Goal: Information Seeking & Learning: Learn about a topic

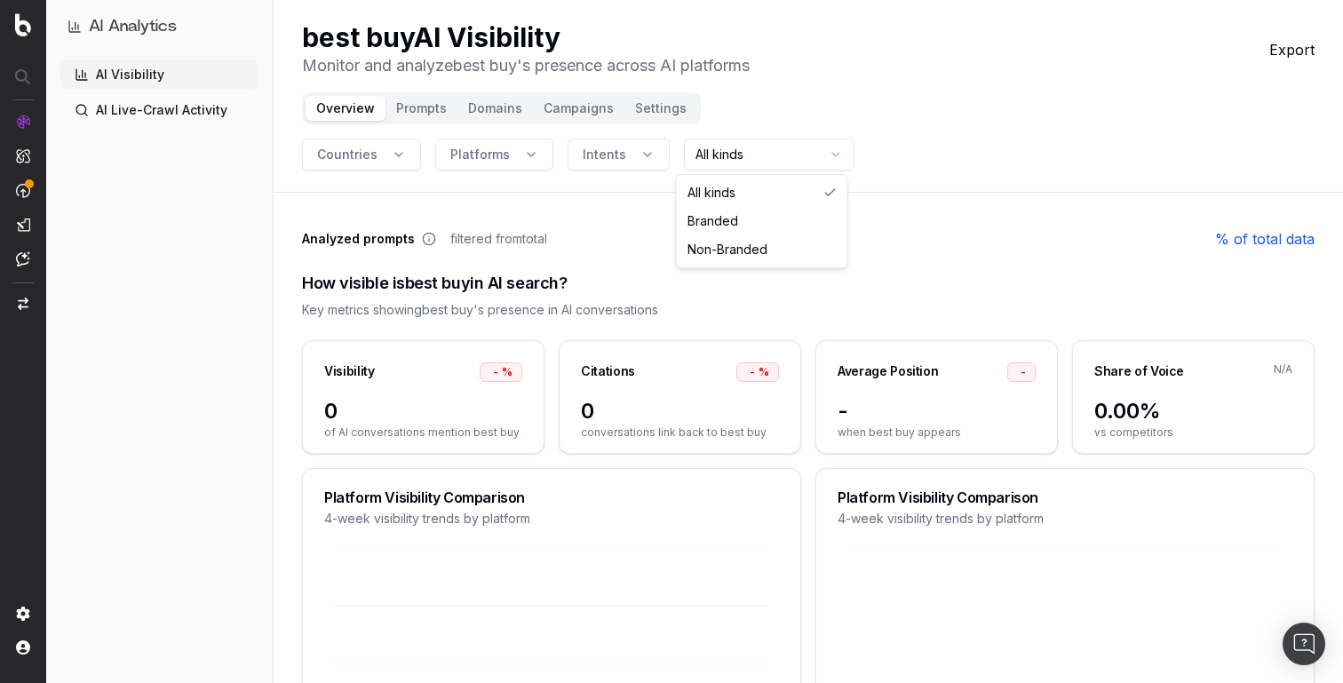
click at [741, 156] on html "AI Analytics AI Visibility AI Live-Crawl Activity best buy AI Visibility Monito…" at bounding box center [671, 341] width 1343 height 683
click at [763, 114] on html "AI Analytics AI Visibility AI Live-Crawl Activity best buy AI Visibility Monito…" at bounding box center [671, 341] width 1343 height 683
click at [639, 153] on button "Intents" at bounding box center [619, 155] width 102 height 32
click at [481, 156] on span "Platforms" at bounding box center [480, 155] width 60 height 18
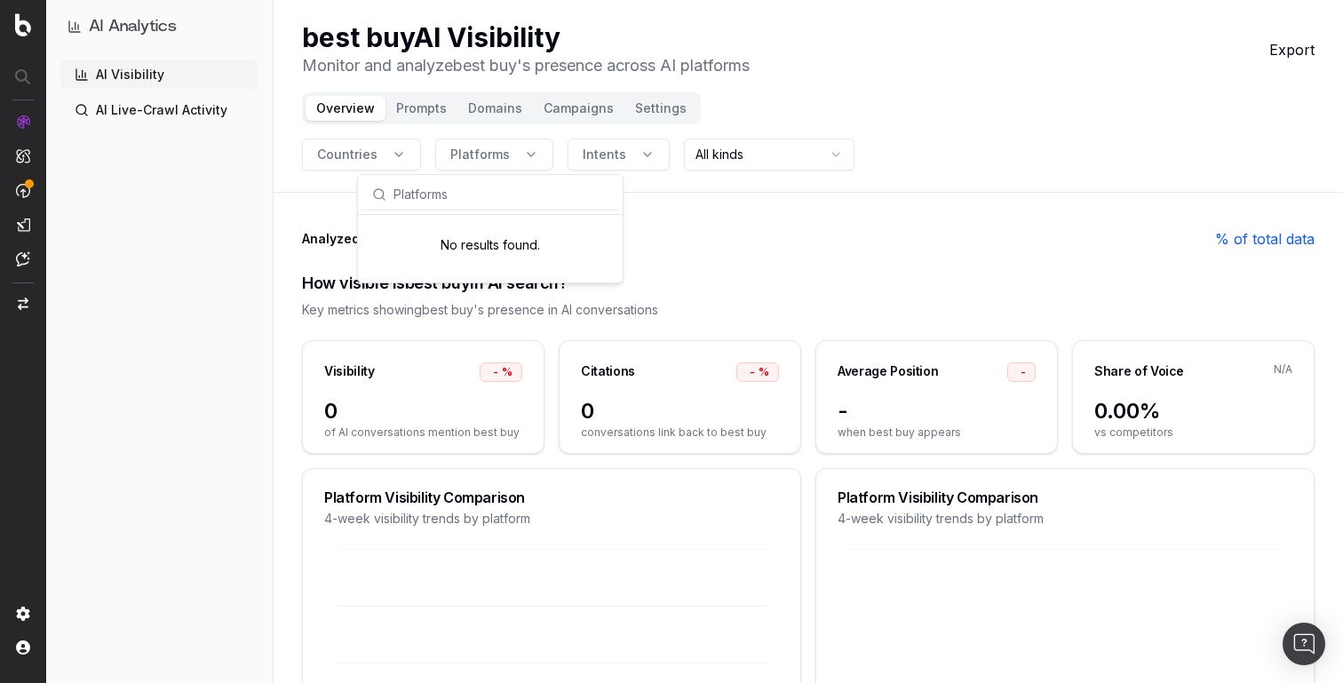
click at [369, 147] on span "Countries" at bounding box center [347, 155] width 60 height 18
click at [403, 158] on button "Countries" at bounding box center [361, 155] width 119 height 32
click at [473, 158] on span "Platforms" at bounding box center [480, 155] width 60 height 18
click at [583, 152] on span "Intents" at bounding box center [605, 155] width 44 height 18
click at [708, 150] on html "AI Analytics AI Visibility AI Live-Crawl Activity best buy AI Visibility Monito…" at bounding box center [671, 341] width 1343 height 683
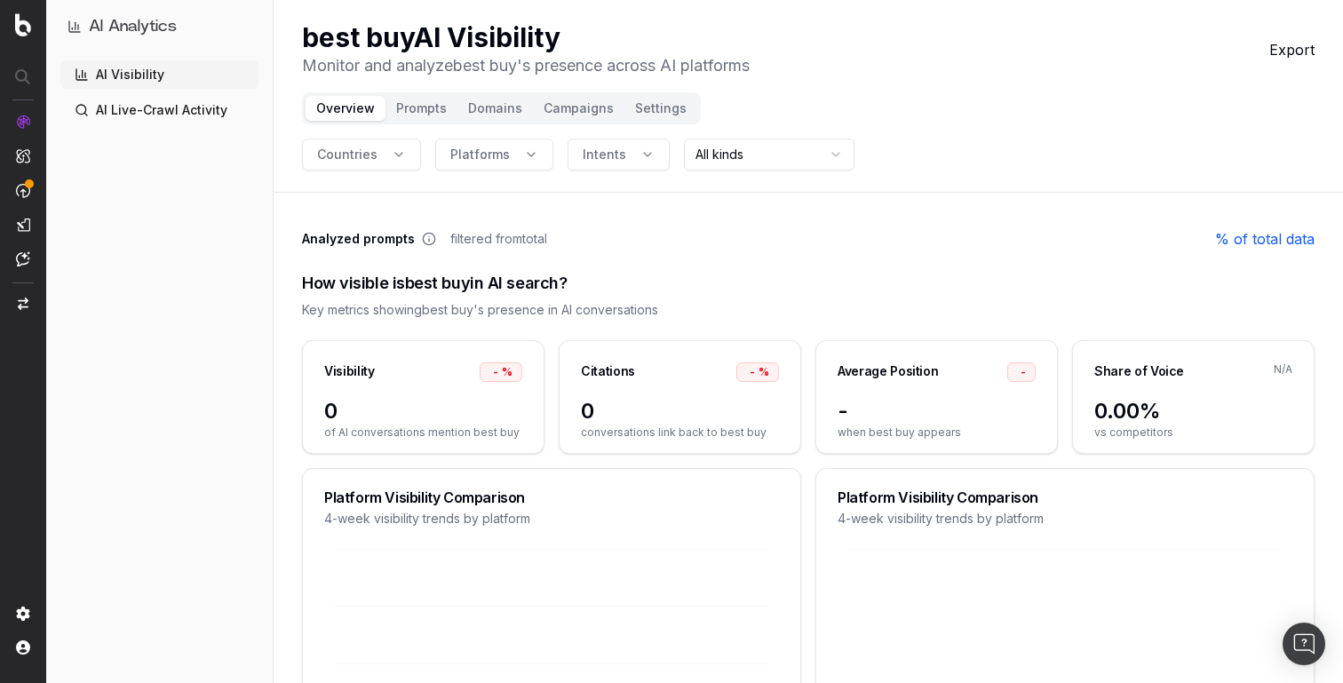
click at [771, 131] on html "AI Analytics AI Visibility AI Live-Crawl Activity best buy AI Visibility Monito…" at bounding box center [671, 341] width 1343 height 683
click at [655, 116] on button "Settings" at bounding box center [660, 108] width 73 height 25
click at [588, 122] on div "Overview Prompts Domains Campaigns Settings" at bounding box center [501, 108] width 399 height 32
click at [592, 116] on button "Campaigns" at bounding box center [578, 108] width 91 height 25
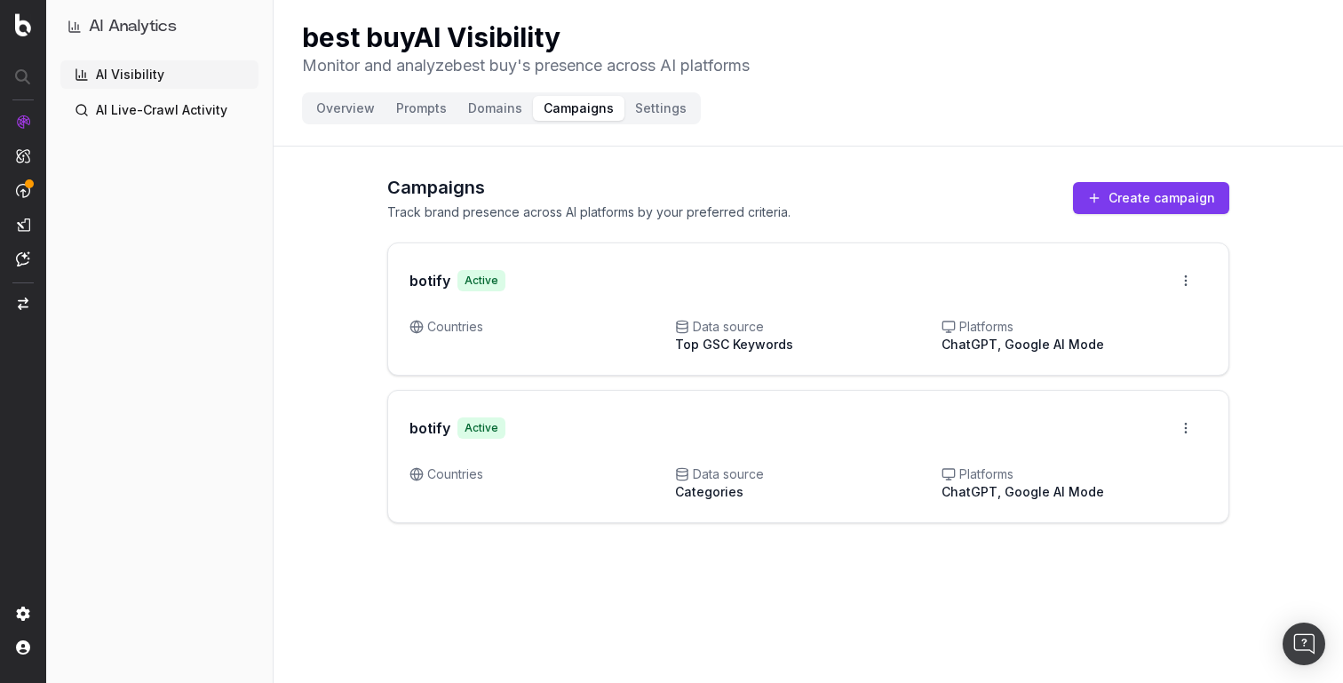
click at [427, 115] on button "Prompts" at bounding box center [421, 108] width 72 height 25
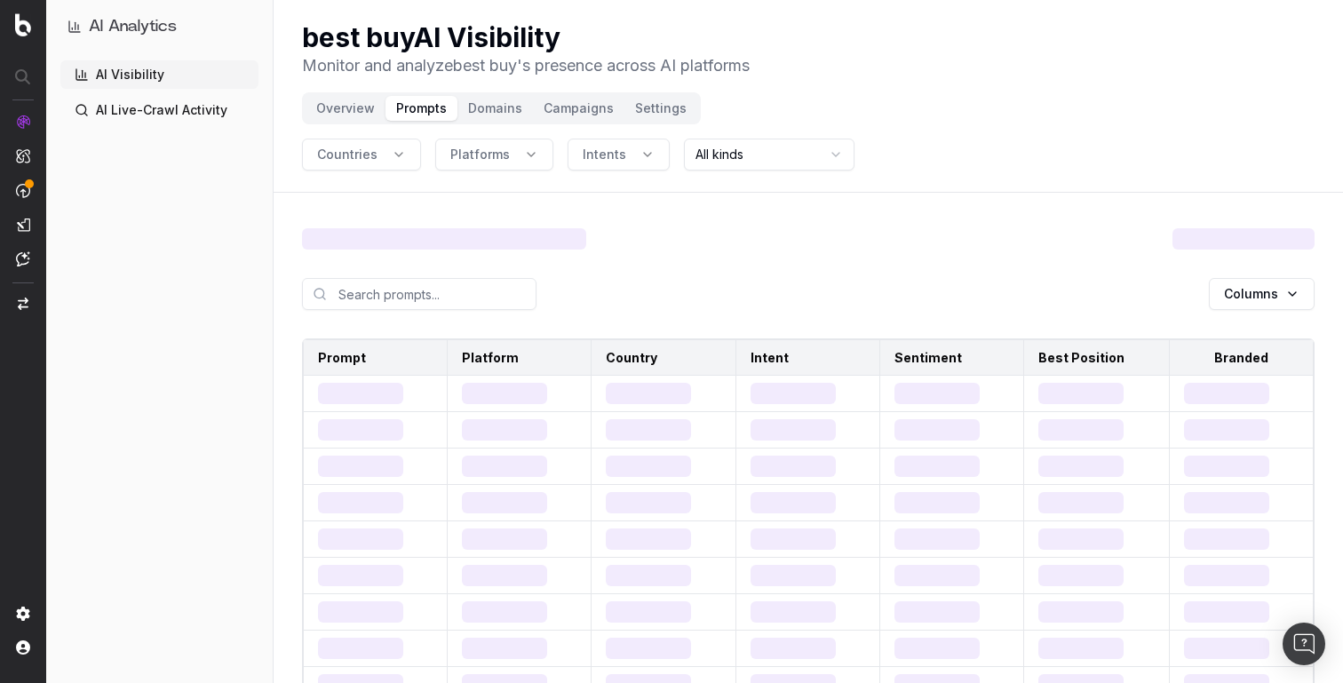
click at [352, 115] on button "Overview" at bounding box center [346, 108] width 80 height 25
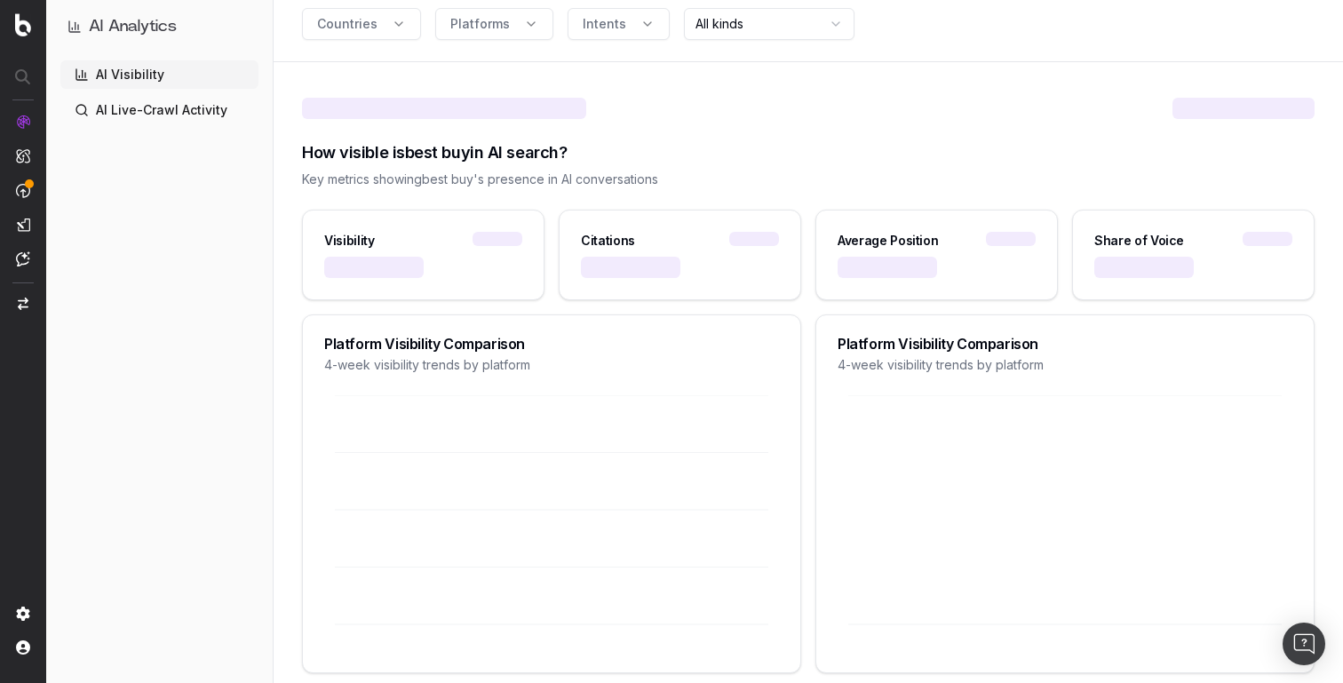
scroll to position [137, 0]
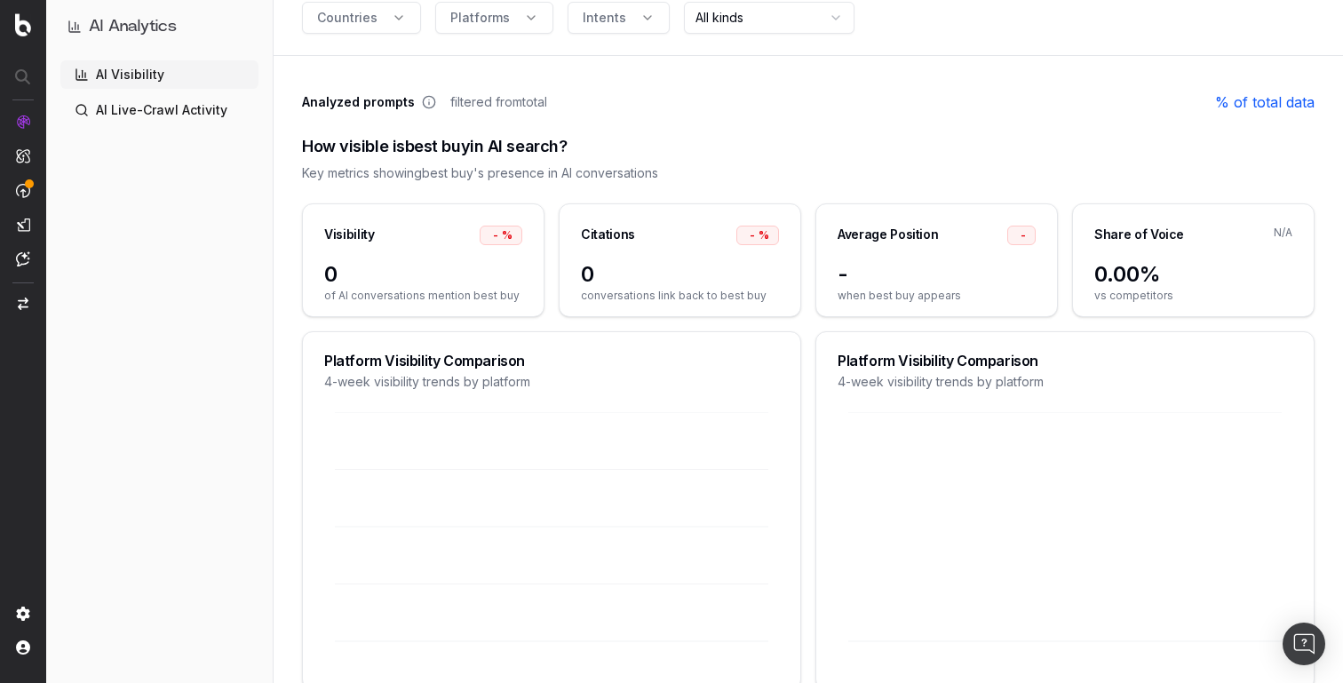
click at [510, 150] on div "How visible is best buy in AI search?" at bounding box center [808, 146] width 1013 height 25
click at [608, 150] on div "How visible is best buy in AI search?" at bounding box center [808, 146] width 1013 height 25
drag, startPoint x: 302, startPoint y: 99, endPoint x: 576, endPoint y: 104, distance: 274.5
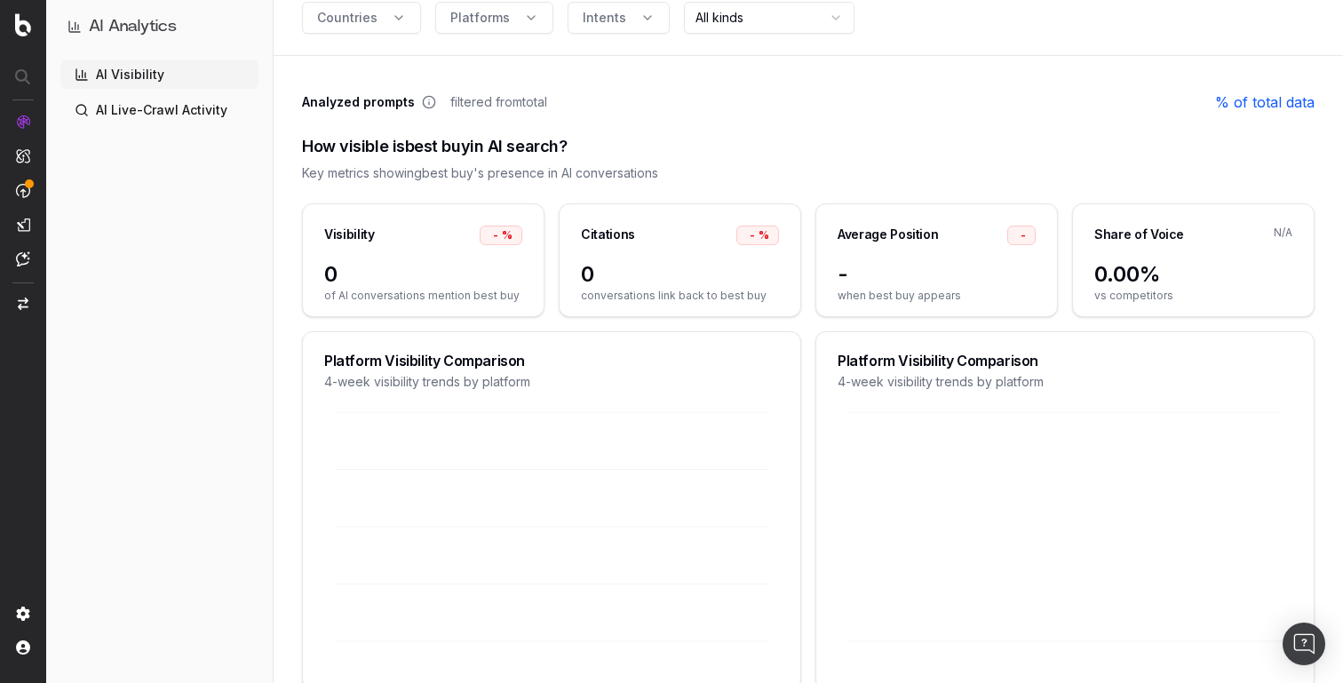
click at [576, 104] on div "Analyzed prompts filtered from total % of total data" at bounding box center [808, 101] width 1013 height 21
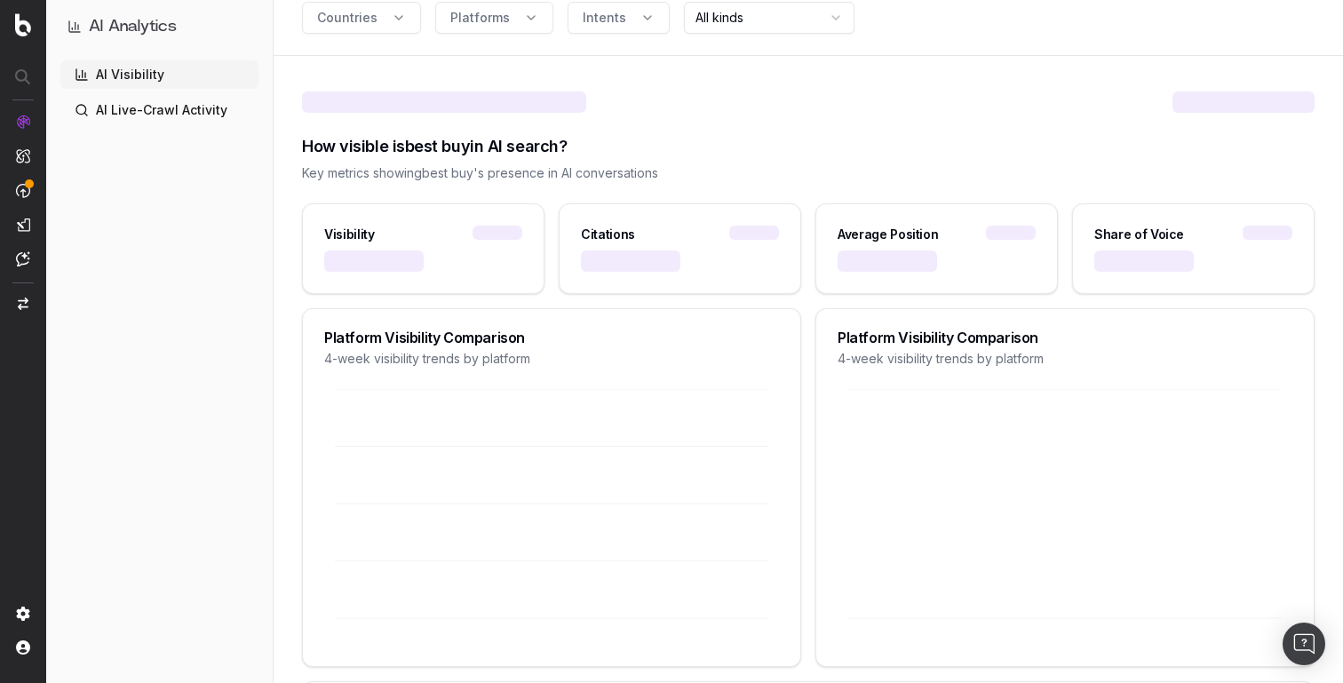
click at [496, 168] on div "Key metrics showing best buy 's presence in AI conversations" at bounding box center [808, 173] width 1013 height 18
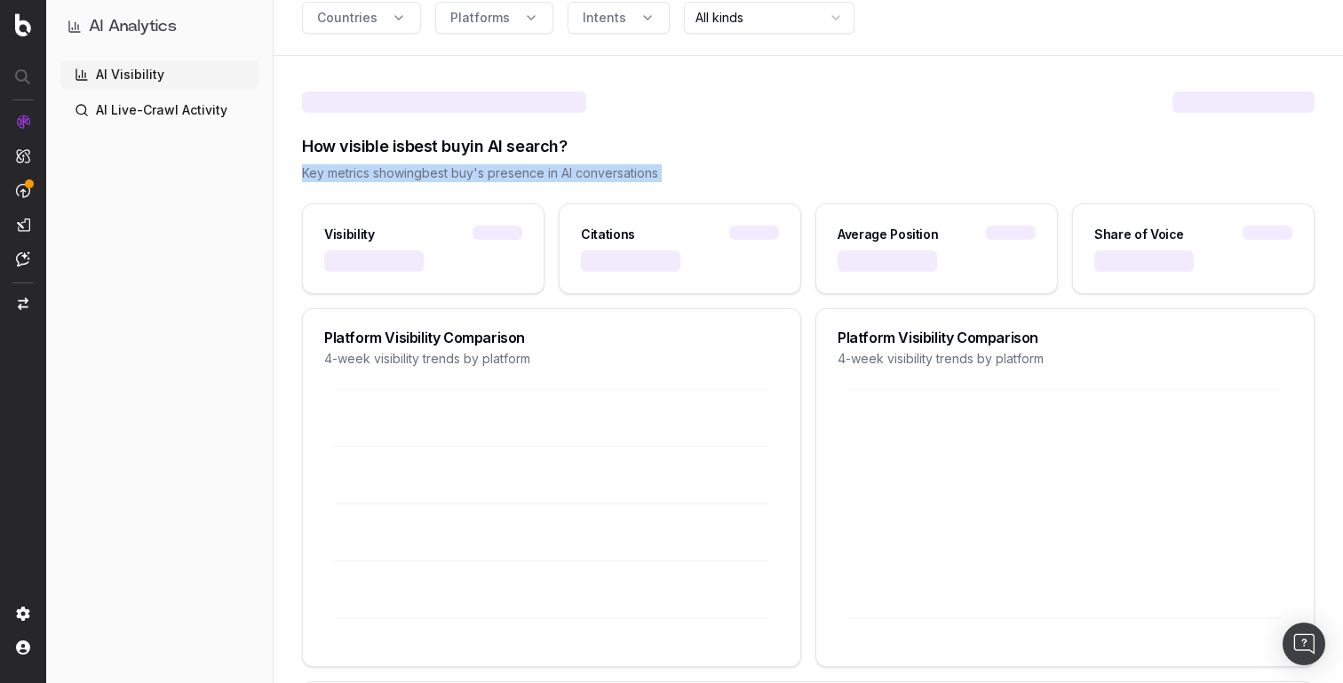
click at [496, 168] on div "Key metrics showing best buy 's presence in AI conversations" at bounding box center [808, 173] width 1013 height 18
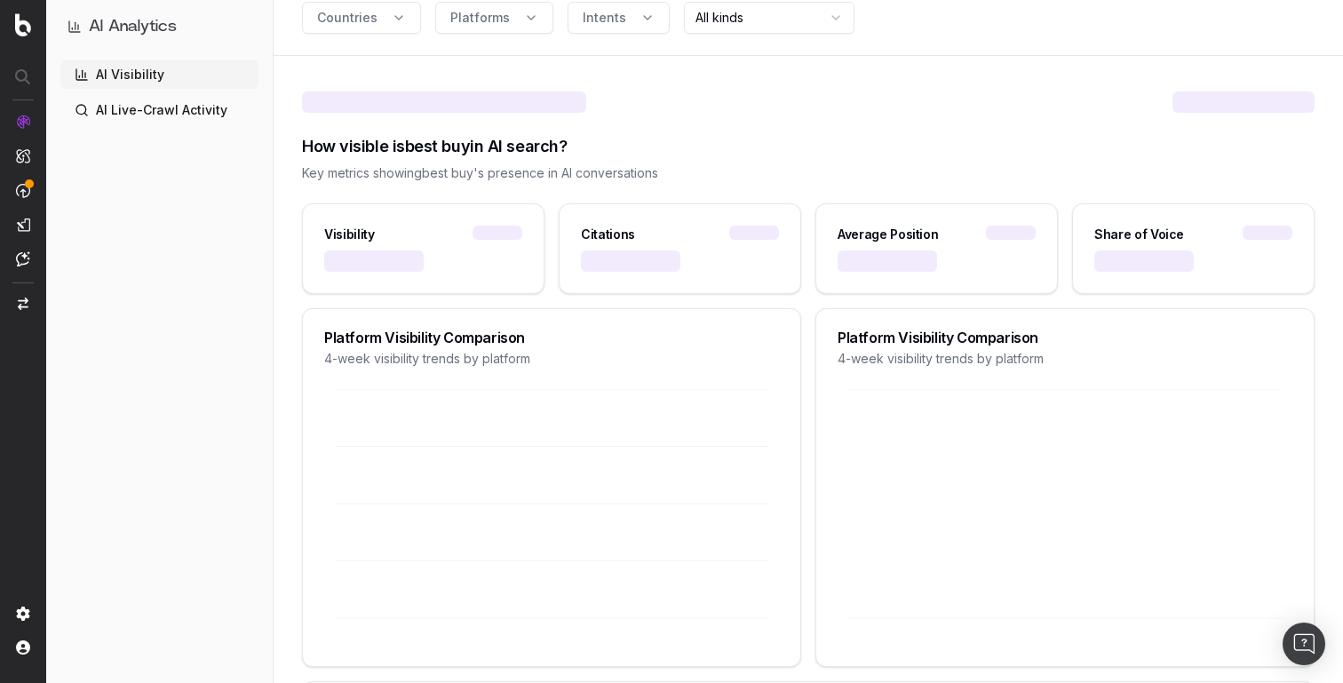
click at [534, 156] on div "How visible is best buy in AI search?" at bounding box center [808, 146] width 1013 height 25
click at [538, 145] on div "How visible is best buy in AI search?" at bounding box center [808, 146] width 1013 height 25
click at [578, 145] on div "How visible is best buy in AI search?" at bounding box center [808, 146] width 1013 height 25
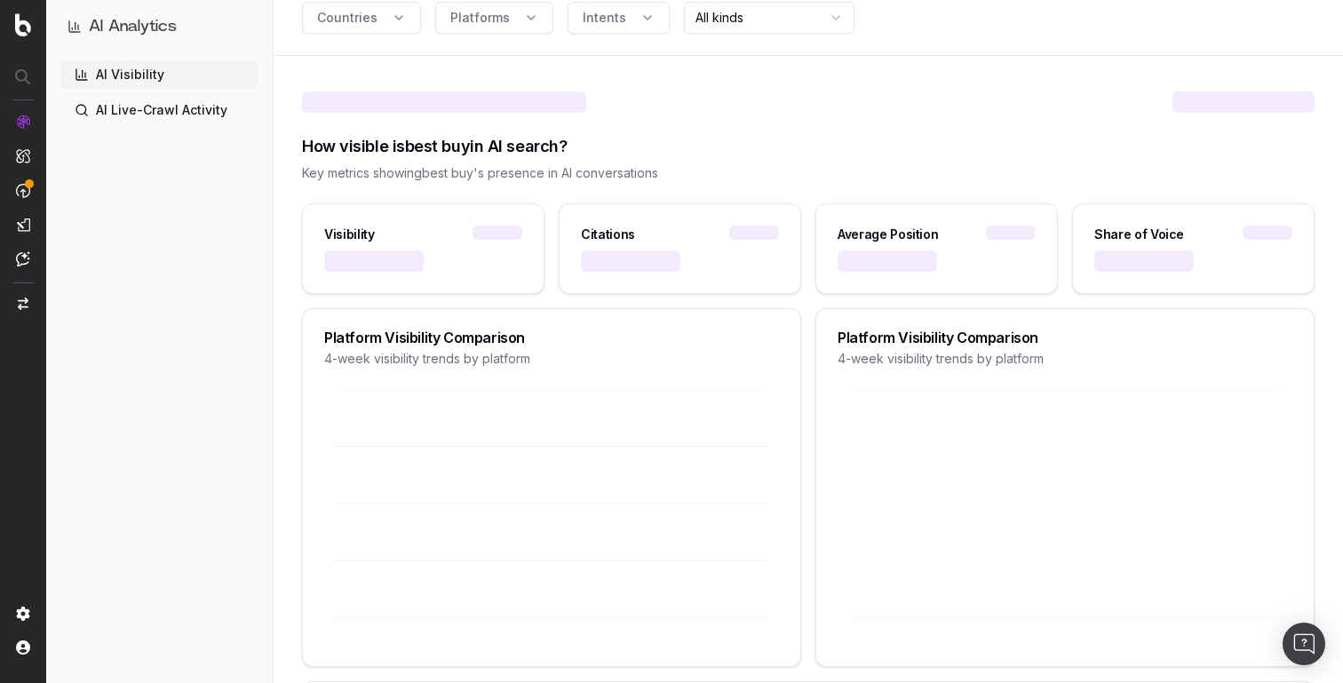
click at [583, 170] on div "Key metrics showing best buy 's presence in AI conversations" at bounding box center [808, 173] width 1013 height 18
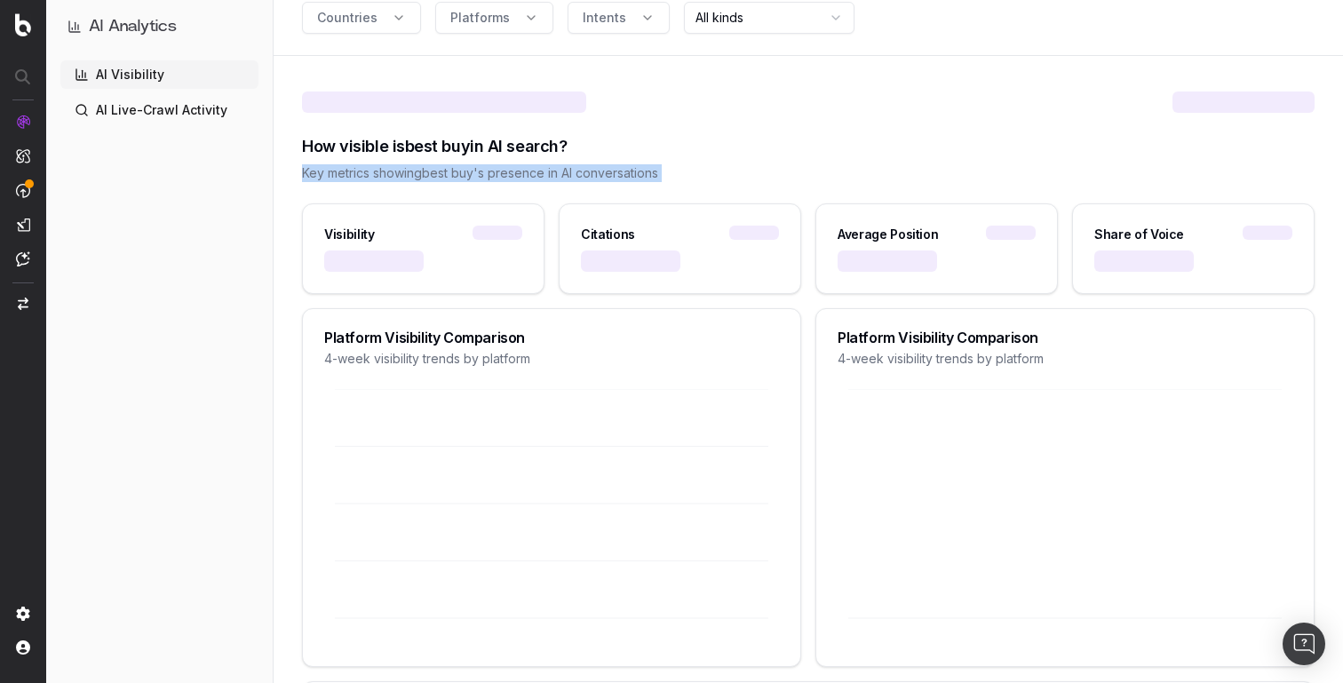
click at [583, 170] on div "Key metrics showing best buy 's presence in AI conversations" at bounding box center [808, 173] width 1013 height 18
click at [627, 170] on div "Key metrics showing best buy 's presence in AI conversations" at bounding box center [808, 173] width 1013 height 18
drag, startPoint x: 673, startPoint y: 178, endPoint x: 331, endPoint y: 178, distance: 342.0
click at [331, 178] on div "Key metrics showing best buy 's presence in AI conversations" at bounding box center [808, 173] width 1013 height 18
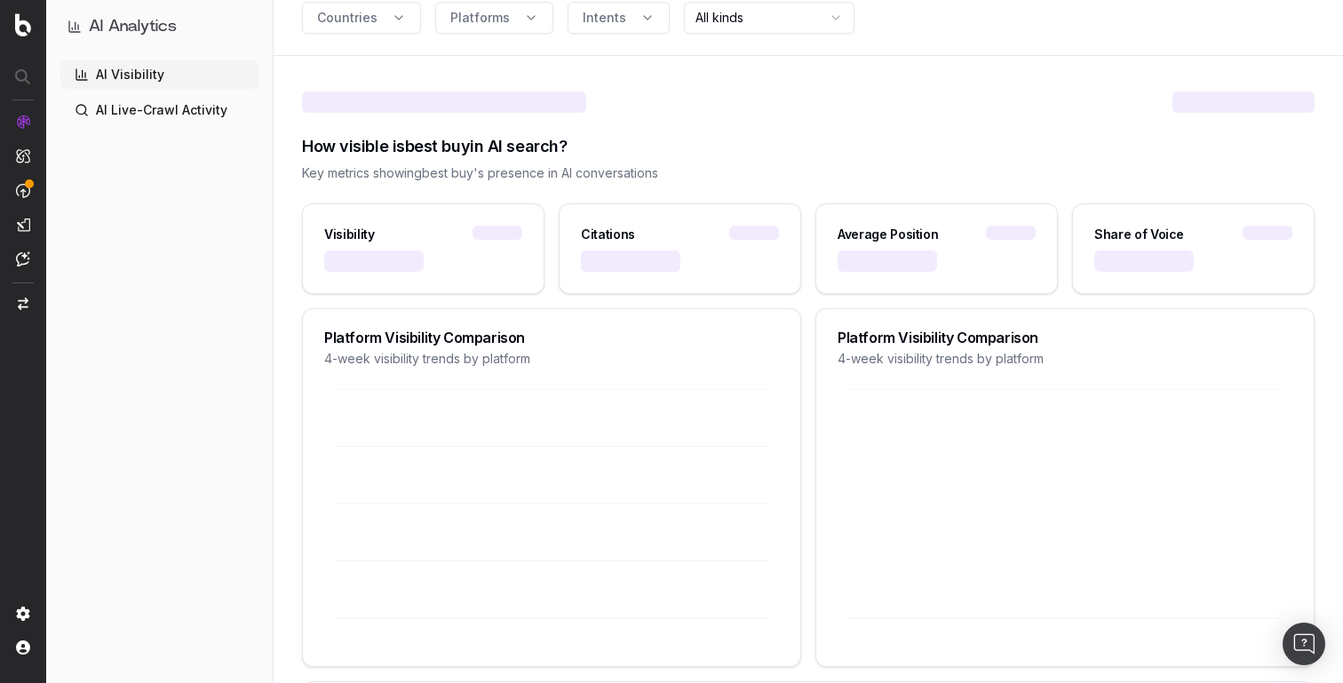
click at [313, 173] on div "Key metrics showing best buy 's presence in AI conversations" at bounding box center [808, 173] width 1013 height 18
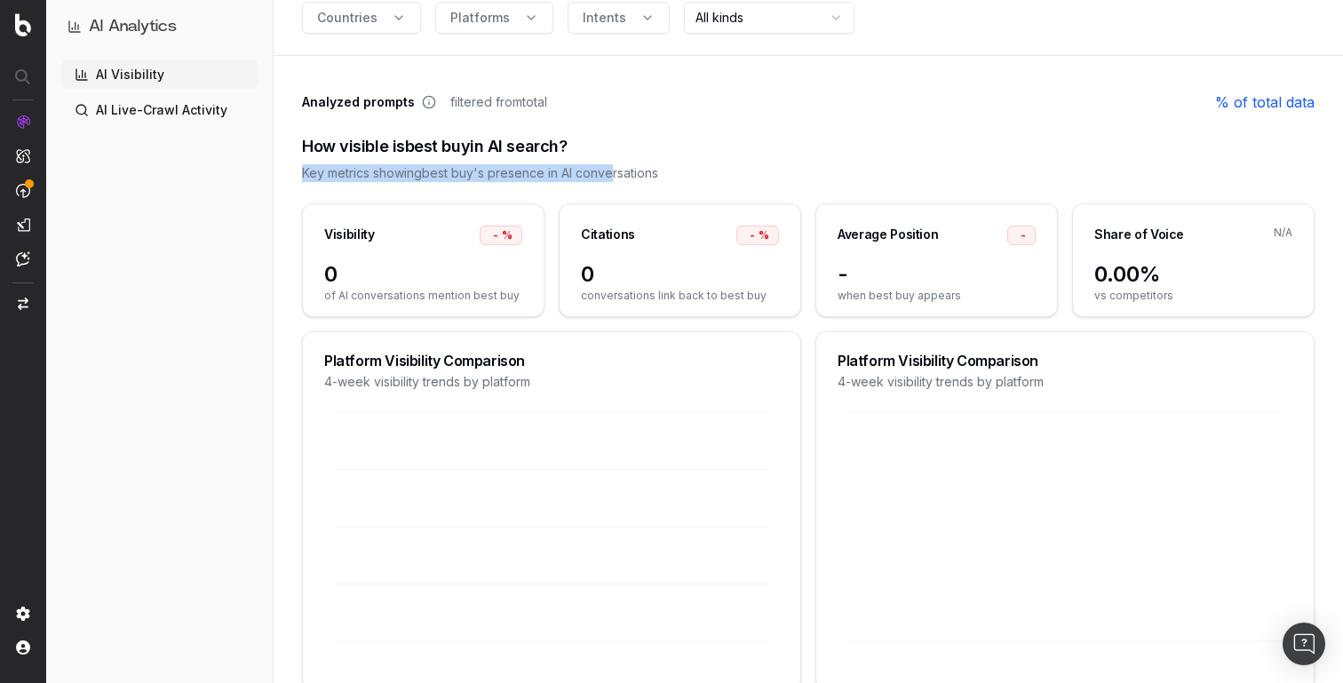
drag, startPoint x: 305, startPoint y: 173, endPoint x: 616, endPoint y: 172, distance: 311.8
click at [616, 172] on div "Key metrics showing best buy 's presence in AI conversations" at bounding box center [808, 173] width 1013 height 18
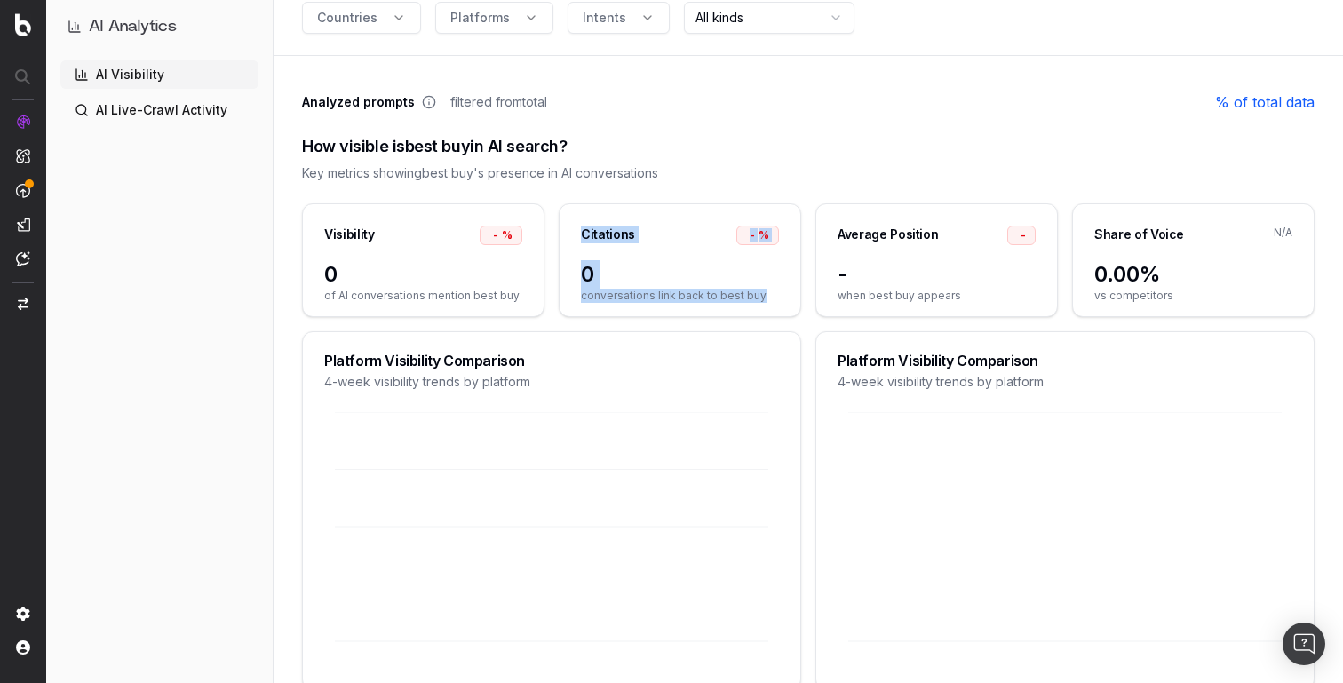
drag, startPoint x: 579, startPoint y: 231, endPoint x: 769, endPoint y: 296, distance: 200.8
click at [769, 296] on div "Citations - % 0 conversations link back to best buy" at bounding box center [680, 260] width 242 height 114
click at [848, 216] on div "Average Position -" at bounding box center [936, 232] width 241 height 56
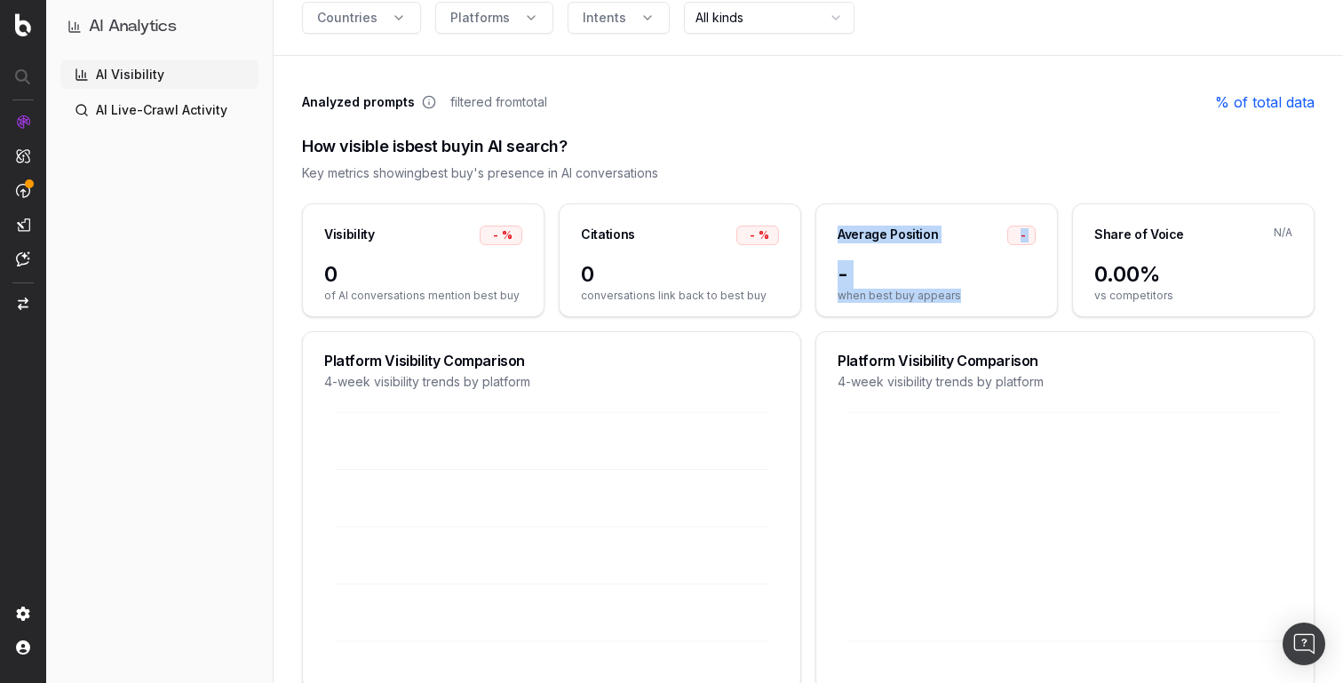
drag, startPoint x: 840, startPoint y: 228, endPoint x: 955, endPoint y: 298, distance: 134.4
click at [955, 298] on div "Average Position - - when best buy appears" at bounding box center [936, 260] width 242 height 114
click at [955, 298] on span "when best buy appears" at bounding box center [937, 296] width 198 height 14
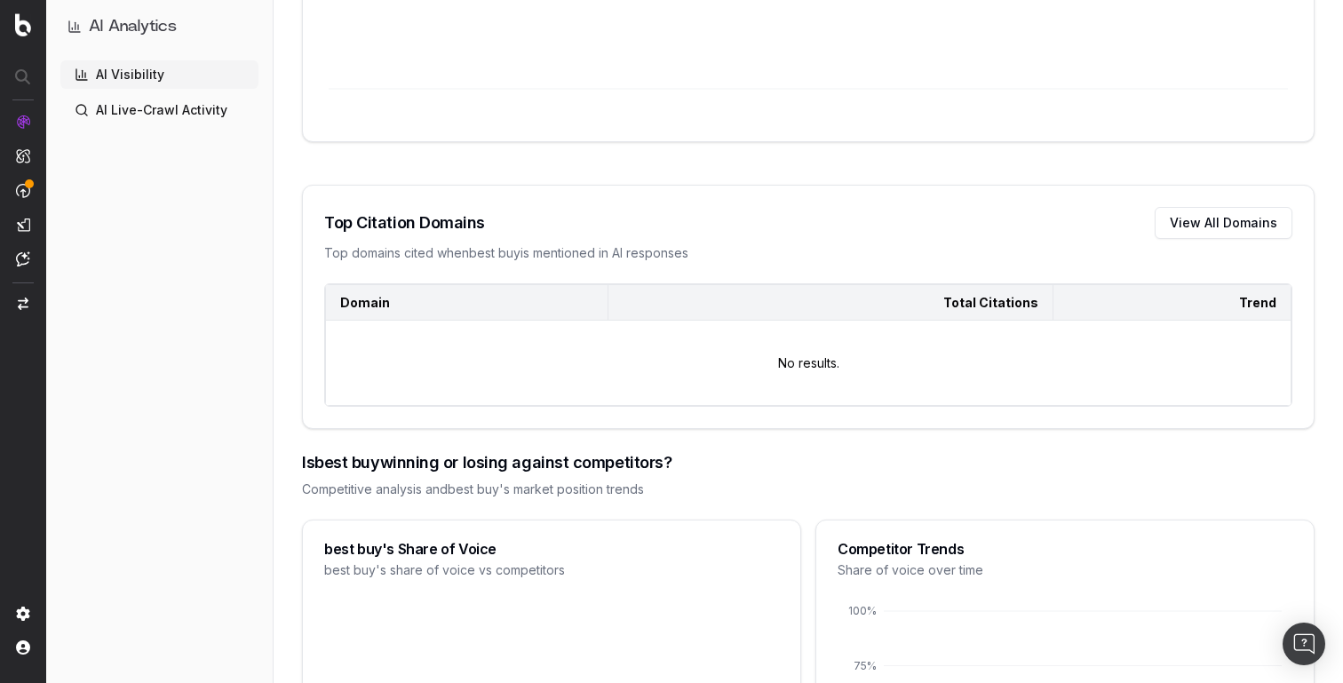
scroll to position [1345, 0]
drag, startPoint x: 326, startPoint y: 216, endPoint x: 712, endPoint y: 244, distance: 387.4
click at [712, 244] on div "Top Citation Domains View All Domains Top domains cited when best buy is mentio…" at bounding box center [808, 236] width 1011 height 98
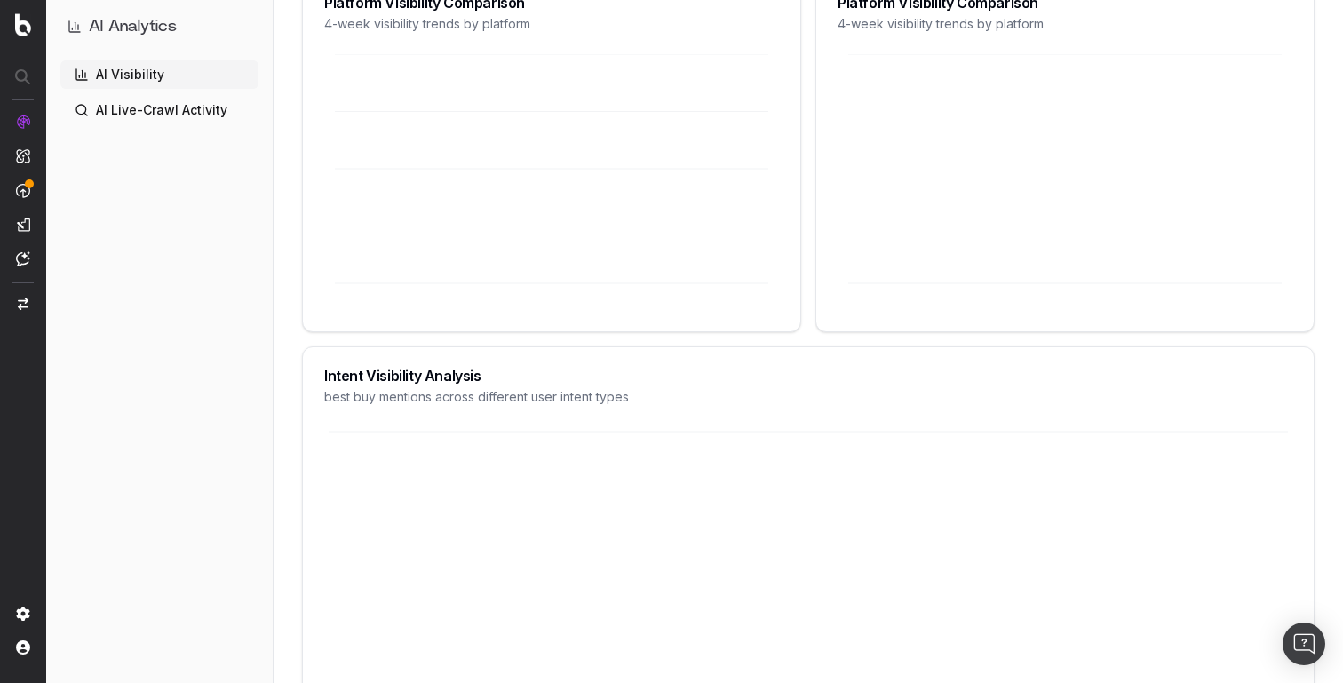
scroll to position [0, 0]
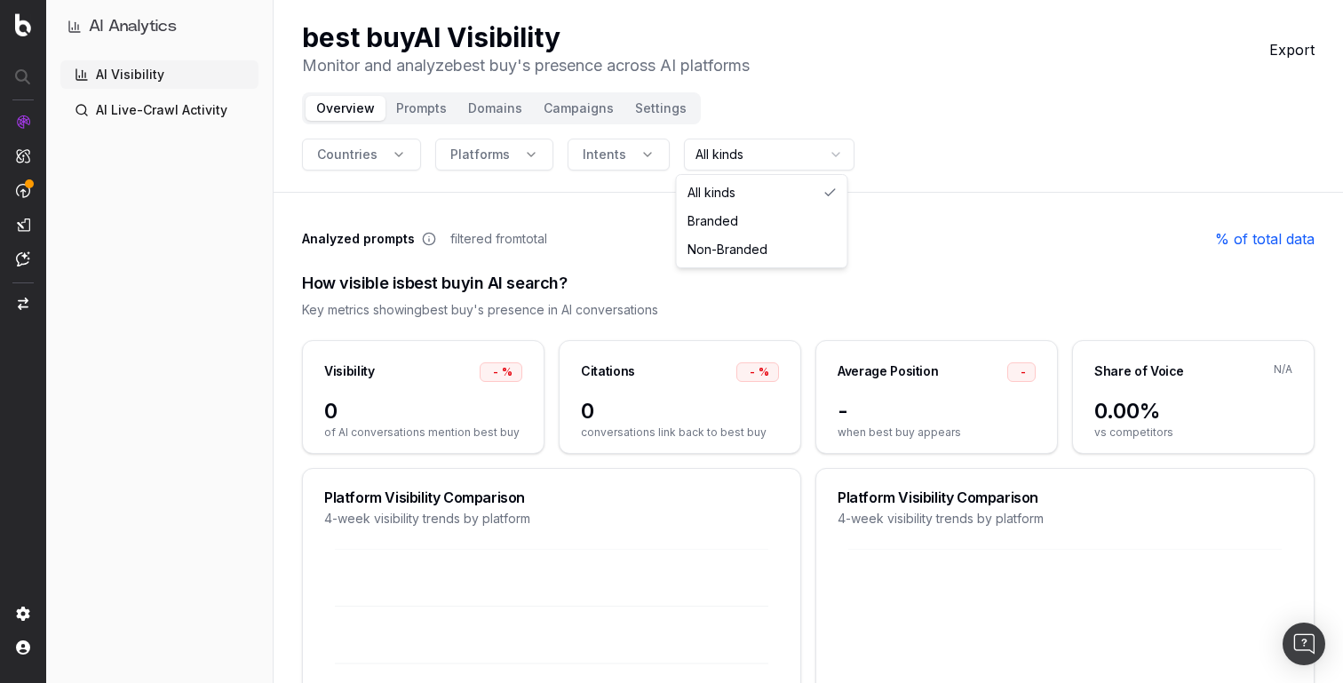
click at [684, 157] on html "AI Analytics AI Visibility AI Live-Crawl Activity best buy AI Visibility Monito…" at bounding box center [671, 341] width 1343 height 683
click at [631, 154] on html "AI Analytics AI Visibility AI Live-Crawl Activity best buy AI Visibility Monito…" at bounding box center [671, 341] width 1343 height 683
click at [599, 154] on span "Intents" at bounding box center [605, 155] width 44 height 18
click at [499, 146] on span "Platforms" at bounding box center [480, 155] width 60 height 18
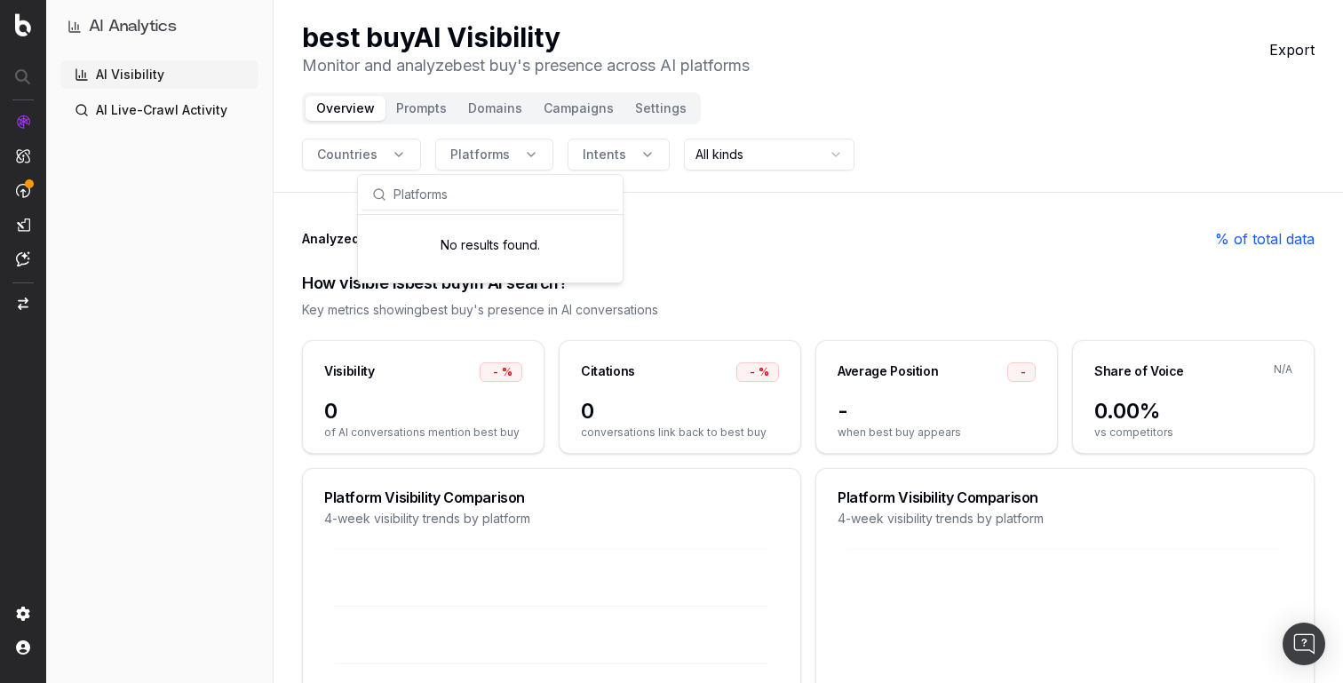
click at [499, 146] on span "Platforms" at bounding box center [480, 155] width 60 height 18
click at [408, 142] on button "Countries" at bounding box center [361, 155] width 119 height 32
click at [401, 99] on button "Prompts" at bounding box center [421, 108] width 72 height 25
click at [500, 110] on button "Domains" at bounding box center [494, 108] width 75 height 25
click at [583, 108] on button "Campaigns" at bounding box center [578, 108] width 91 height 25
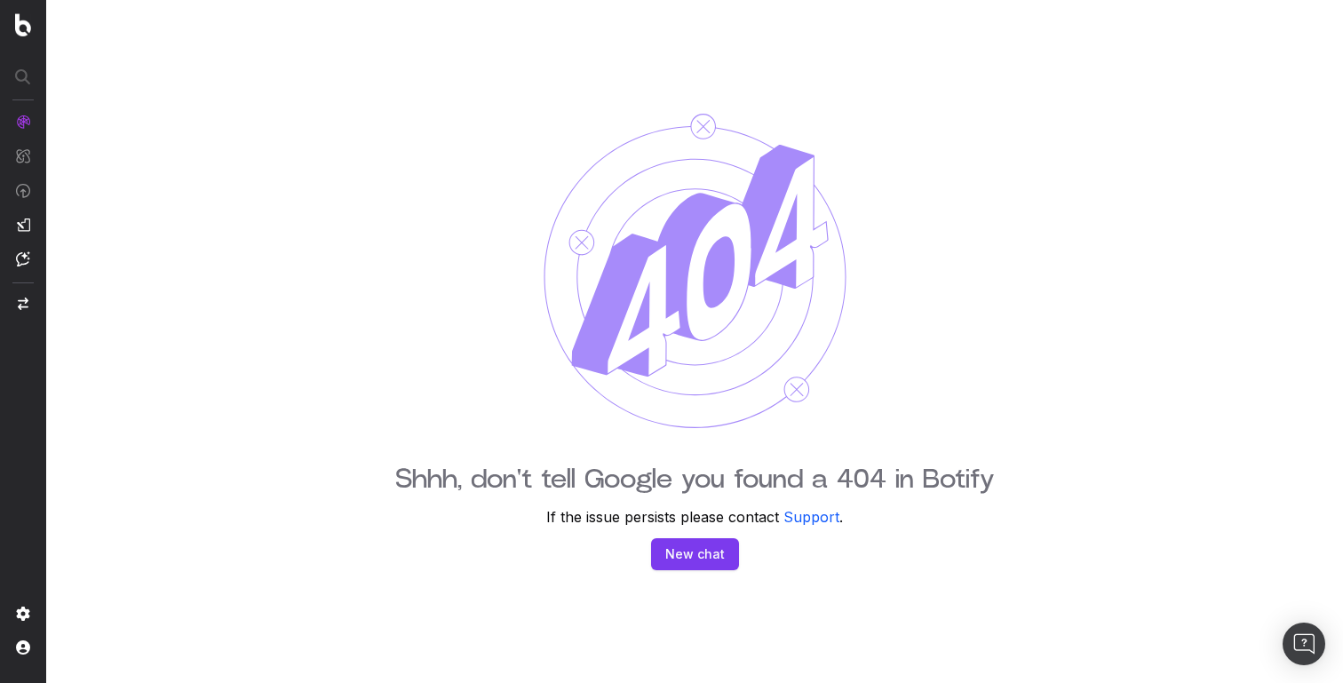
click at [496, 484] on h1 "Shhh, don't tell Google you found a 404 in Botify" at bounding box center [695, 480] width 600 height 32
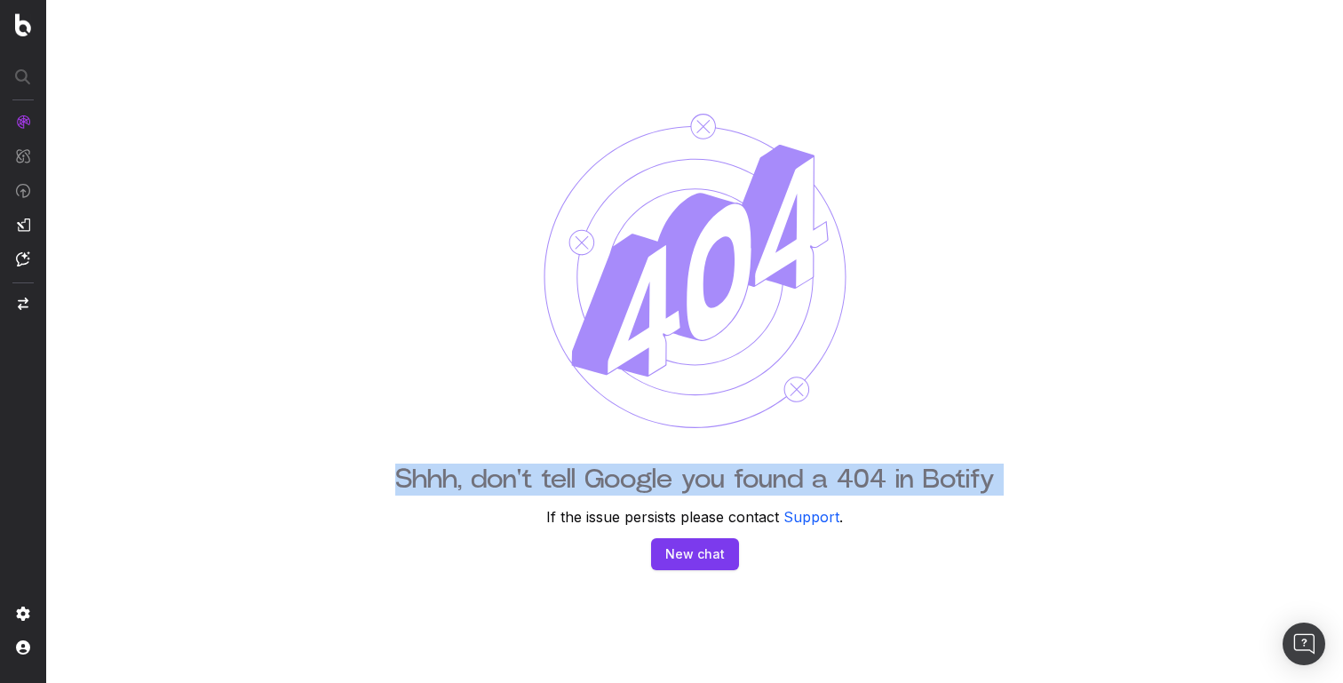
click at [496, 484] on h1 "Shhh, don't tell Google you found a 404 in Botify" at bounding box center [695, 480] width 600 height 32
click at [560, 480] on h1 "Shhh, don't tell Google you found a 404 in Botify" at bounding box center [695, 480] width 600 height 32
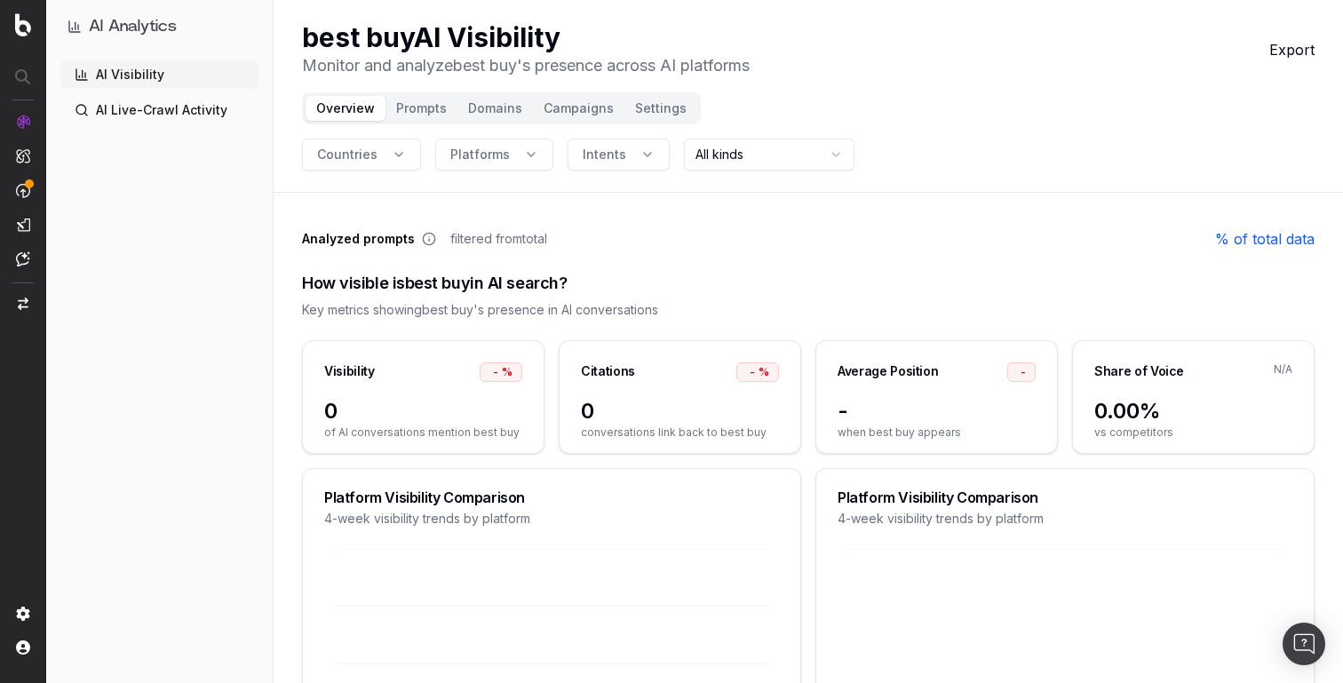
drag, startPoint x: 299, startPoint y: 32, endPoint x: 660, endPoint y: 32, distance: 360.6
click at [660, 32] on header "best buy AI Visibility Monitor and analyze best buy 's presence across AI platf…" at bounding box center [808, 96] width 1069 height 193
click at [660, 32] on h1 "best buy AI Visibility" at bounding box center [526, 37] width 448 height 32
click at [476, 150] on span "Platforms" at bounding box center [480, 155] width 60 height 18
click at [583, 154] on span "Intents" at bounding box center [605, 155] width 44 height 18
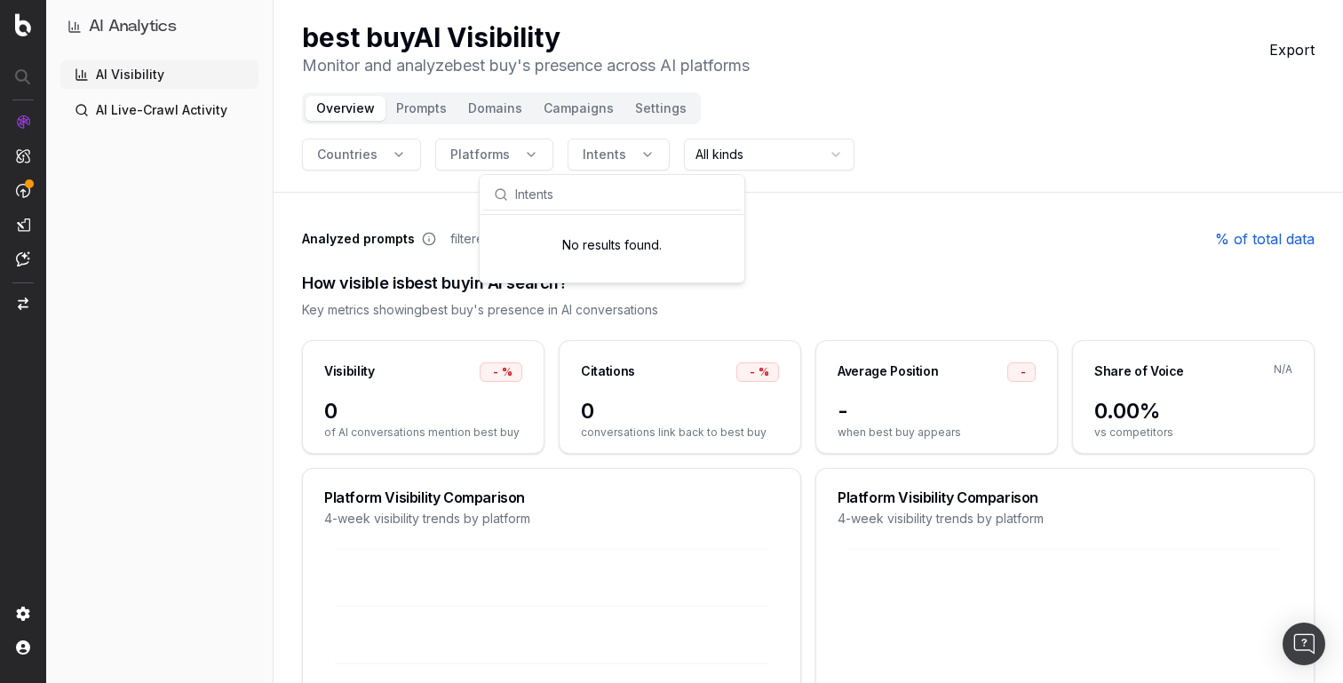
click at [343, 152] on span "Countries" at bounding box center [347, 155] width 60 height 18
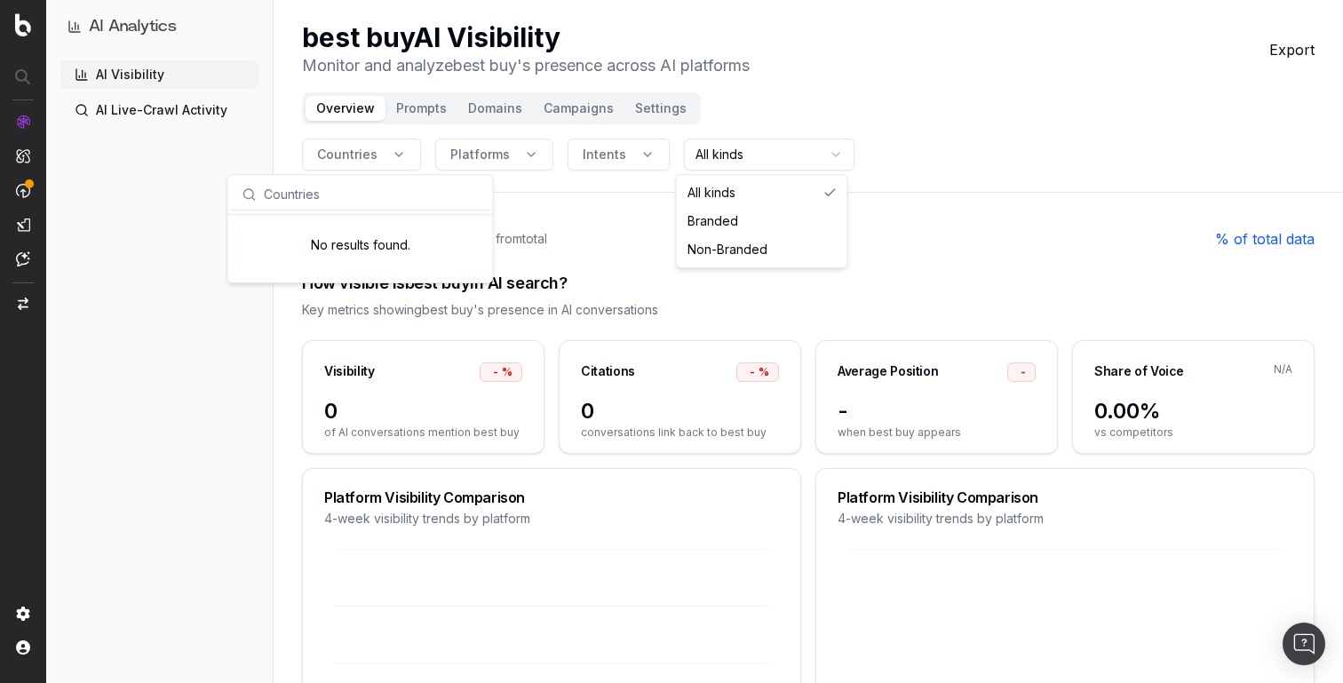
click at [773, 153] on html "AI Analytics AI Visibility AI Live-Crawl Activity best buy AI Visibility Monito…" at bounding box center [671, 341] width 1343 height 683
click at [779, 148] on html "AI Analytics AI Visibility AI Live-Crawl Activity best buy AI Visibility Monito…" at bounding box center [671, 341] width 1343 height 683
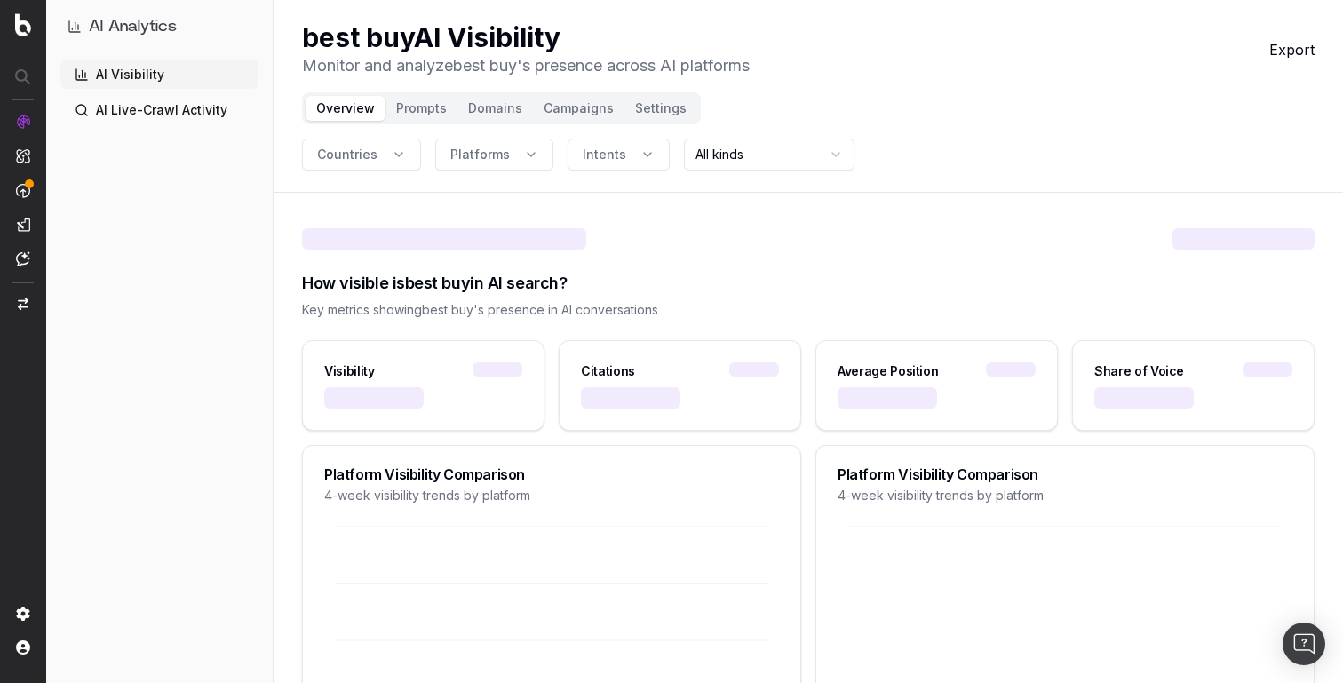
click at [878, 155] on div "Countries Platforms Intents All kinds" at bounding box center [808, 155] width 1013 height 32
click at [1299, 59] on button "Export" at bounding box center [1291, 49] width 45 height 21
click at [1172, 70] on div "best buy AI Visibility Monitor and analyze best buy 's presence across AI platf…" at bounding box center [808, 49] width 1013 height 57
